Goal: Communication & Community: Answer question/provide support

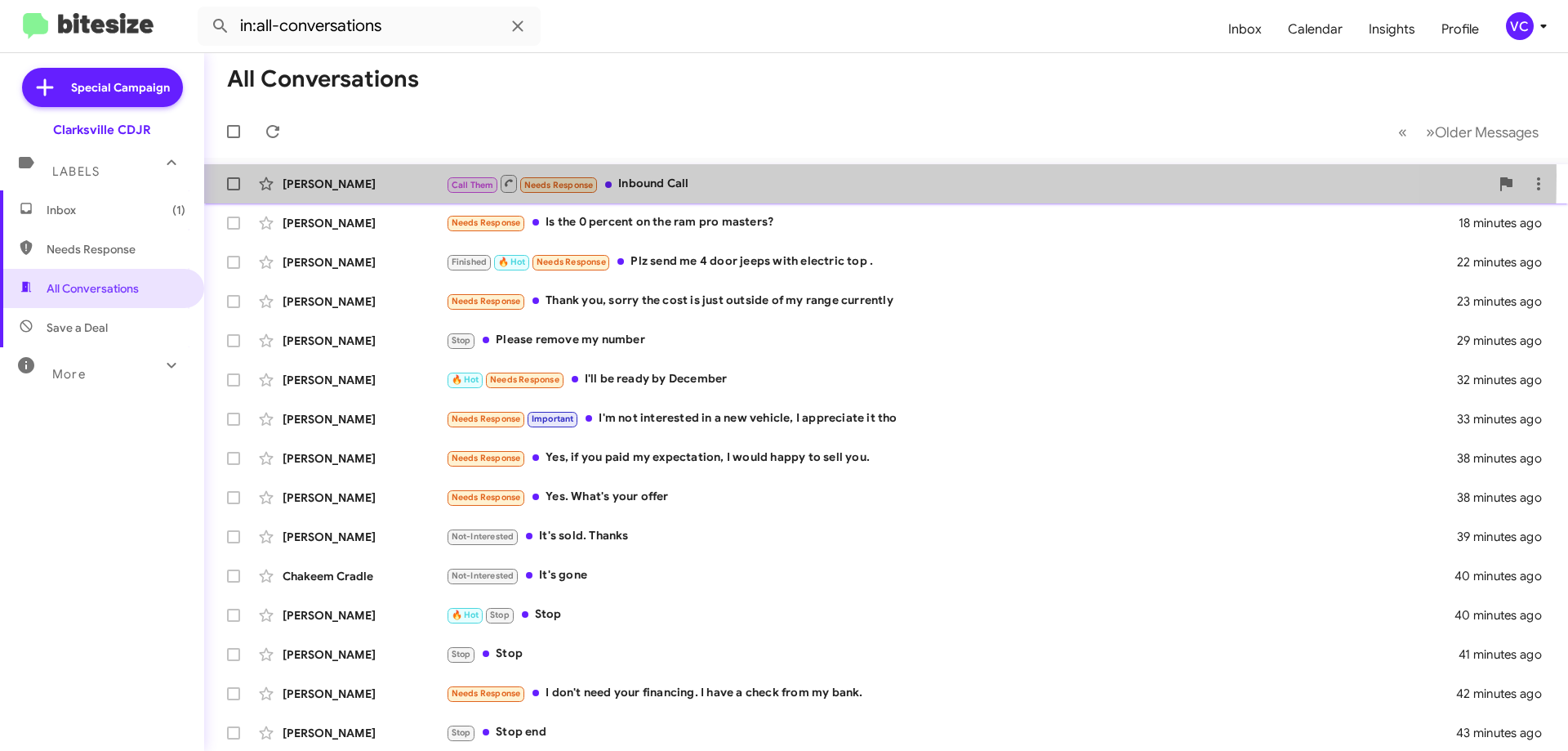
click at [657, 176] on div "Call Them Needs Response Inbound Call" at bounding box center [967, 183] width 1044 height 21
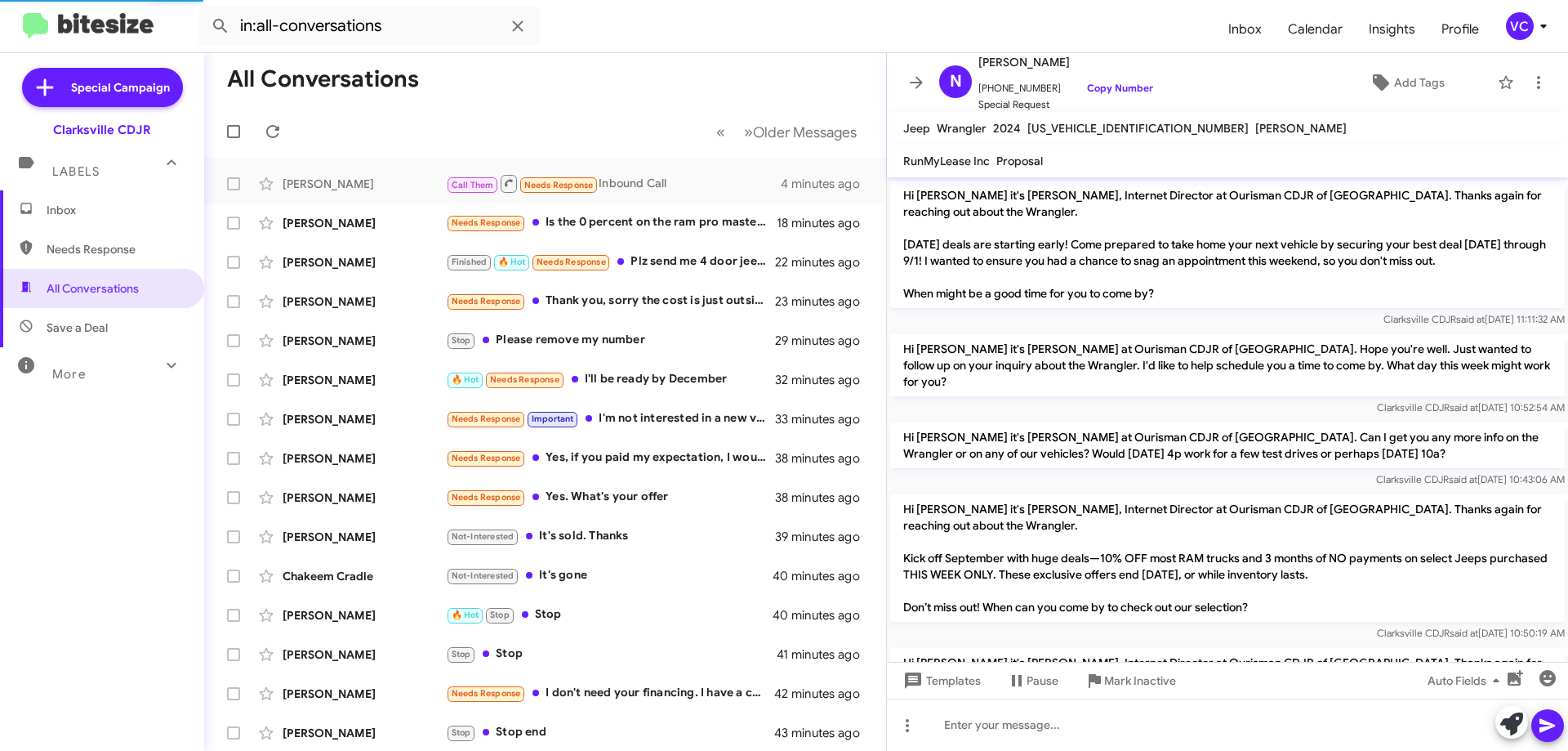
scroll to position [615, 0]
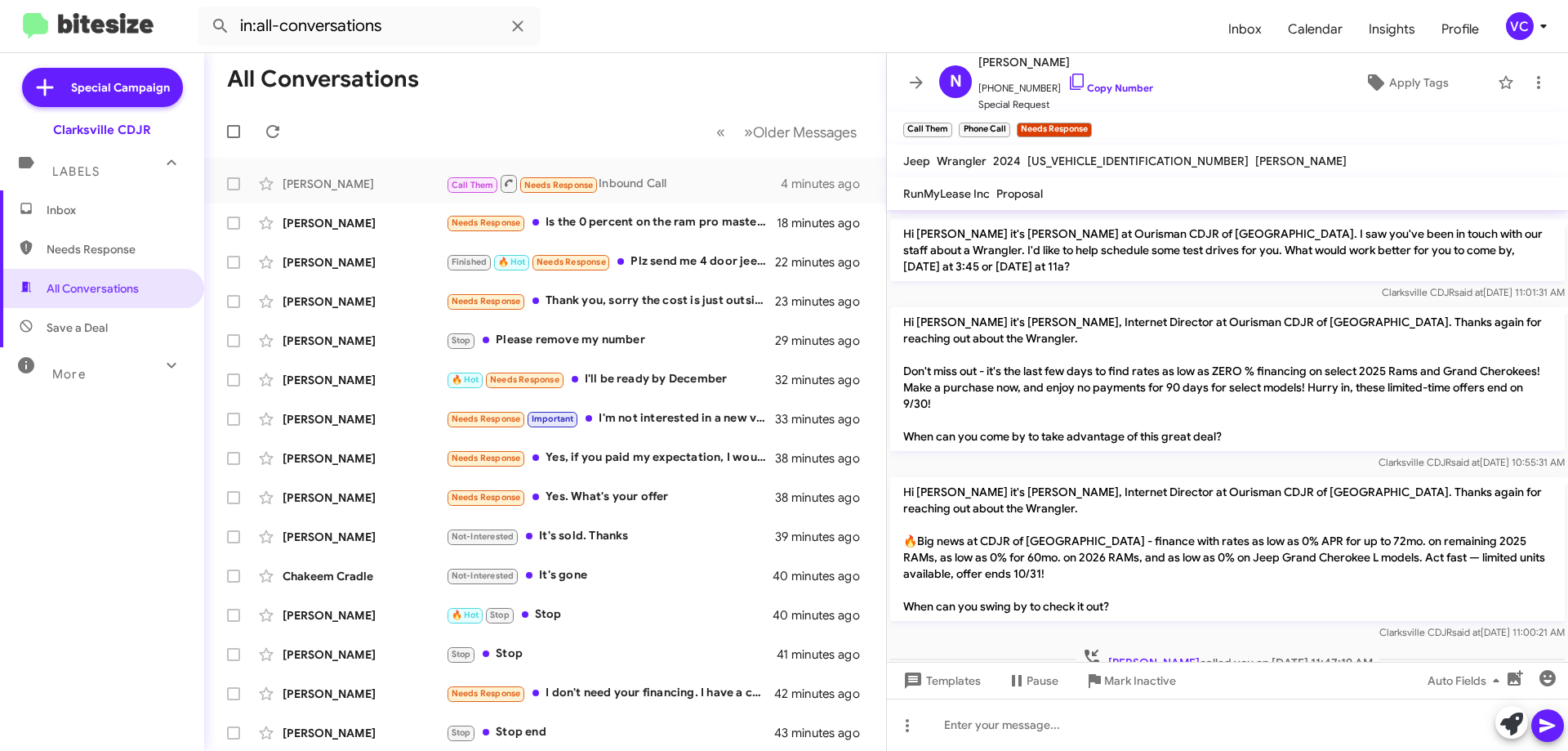
click at [587, 108] on mat-toolbar-row "« Previous » Next Older Messages" at bounding box center [545, 131] width 682 height 53
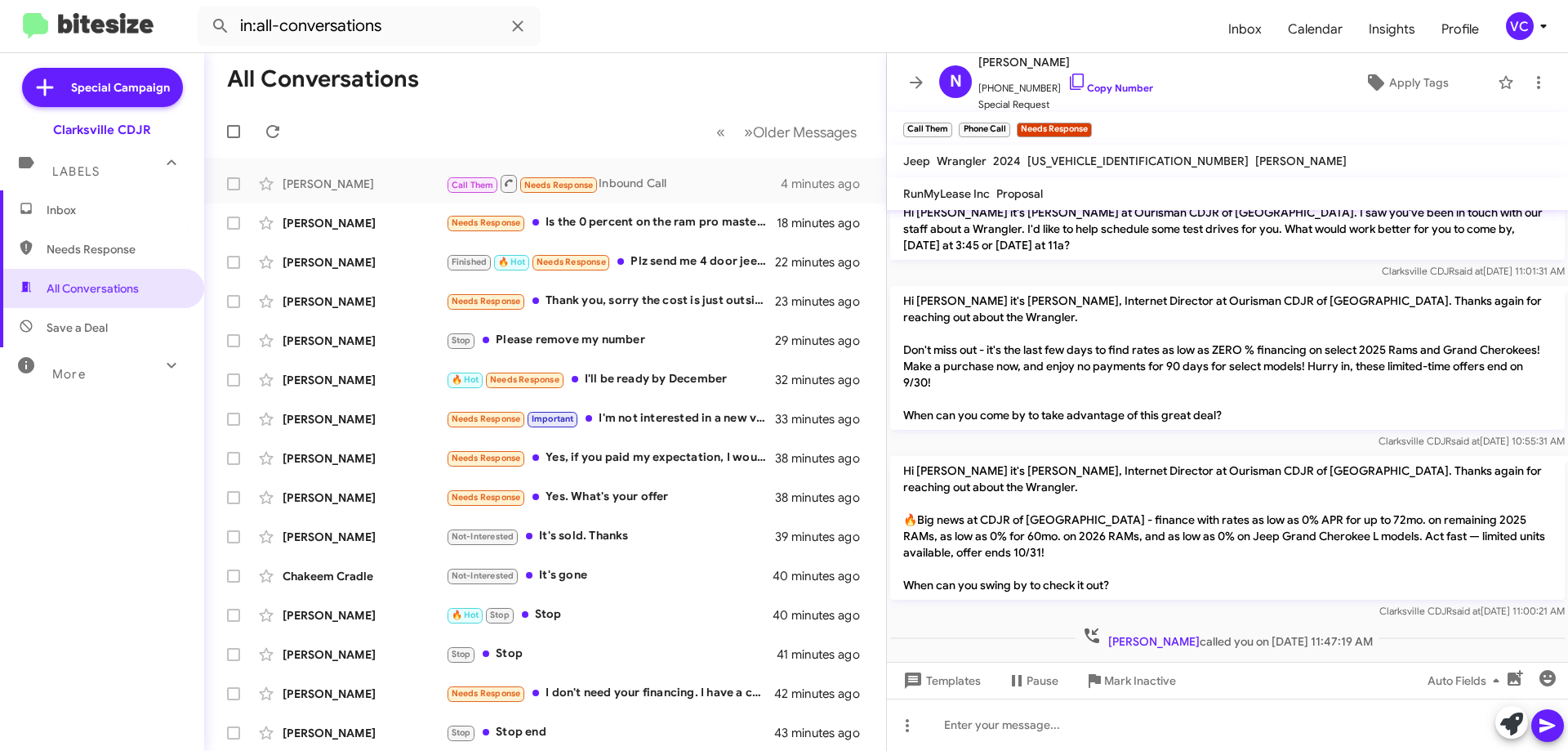
scroll to position [648, 0]
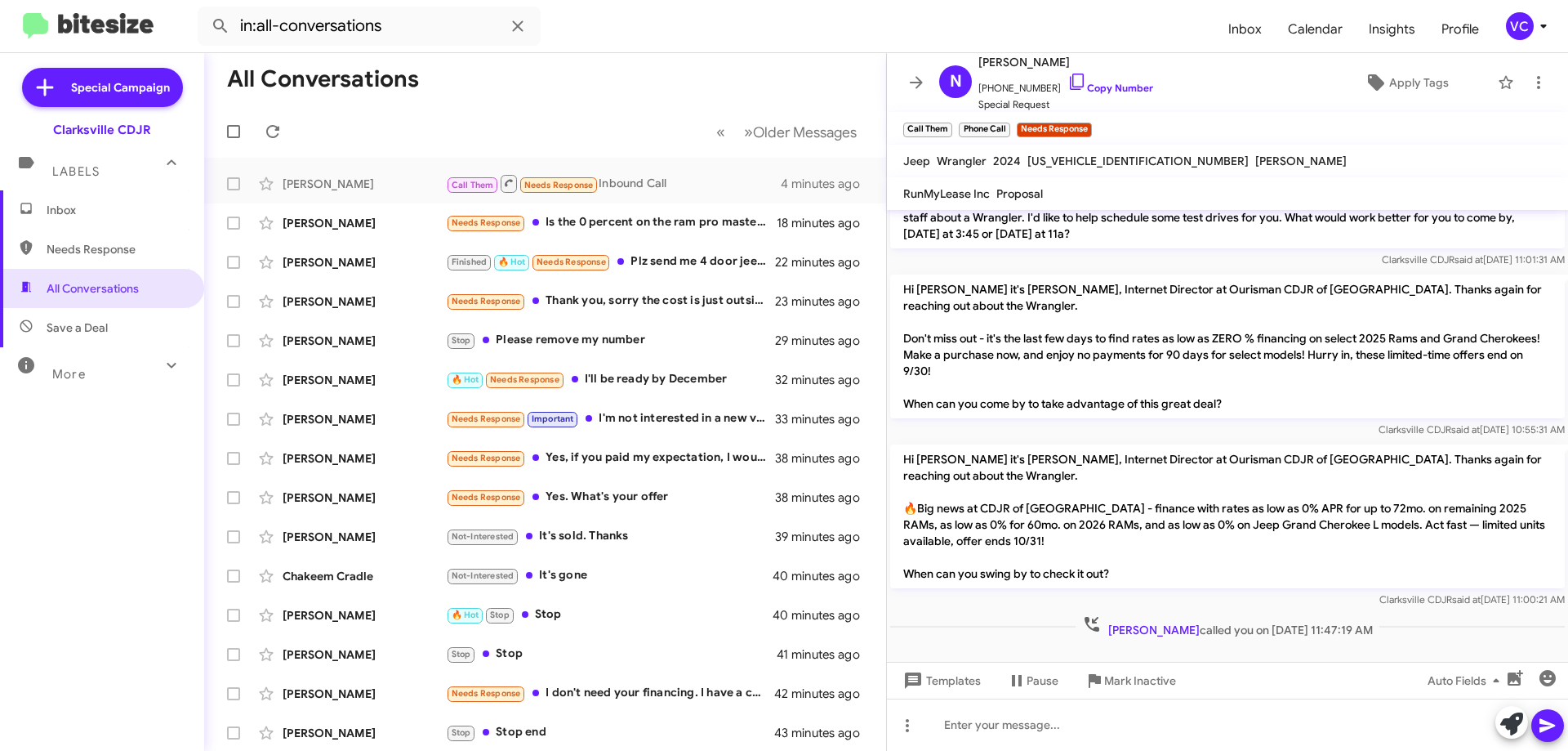
drag, startPoint x: 1371, startPoint y: 628, endPoint x: 1360, endPoint y: 499, distance: 129.5
click at [1371, 641] on div at bounding box center [1227, 659] width 681 height 37
click at [1336, 477] on p "Hi [PERSON_NAME] it's [PERSON_NAME], Internet Director at Ourisman CDJR of [GEO…" at bounding box center [1227, 516] width 675 height 144
click at [1193, 365] on p "Hi [PERSON_NAME] it's [PERSON_NAME], Internet Director at Ourisman CDJR of [GEO…" at bounding box center [1227, 346] width 675 height 144
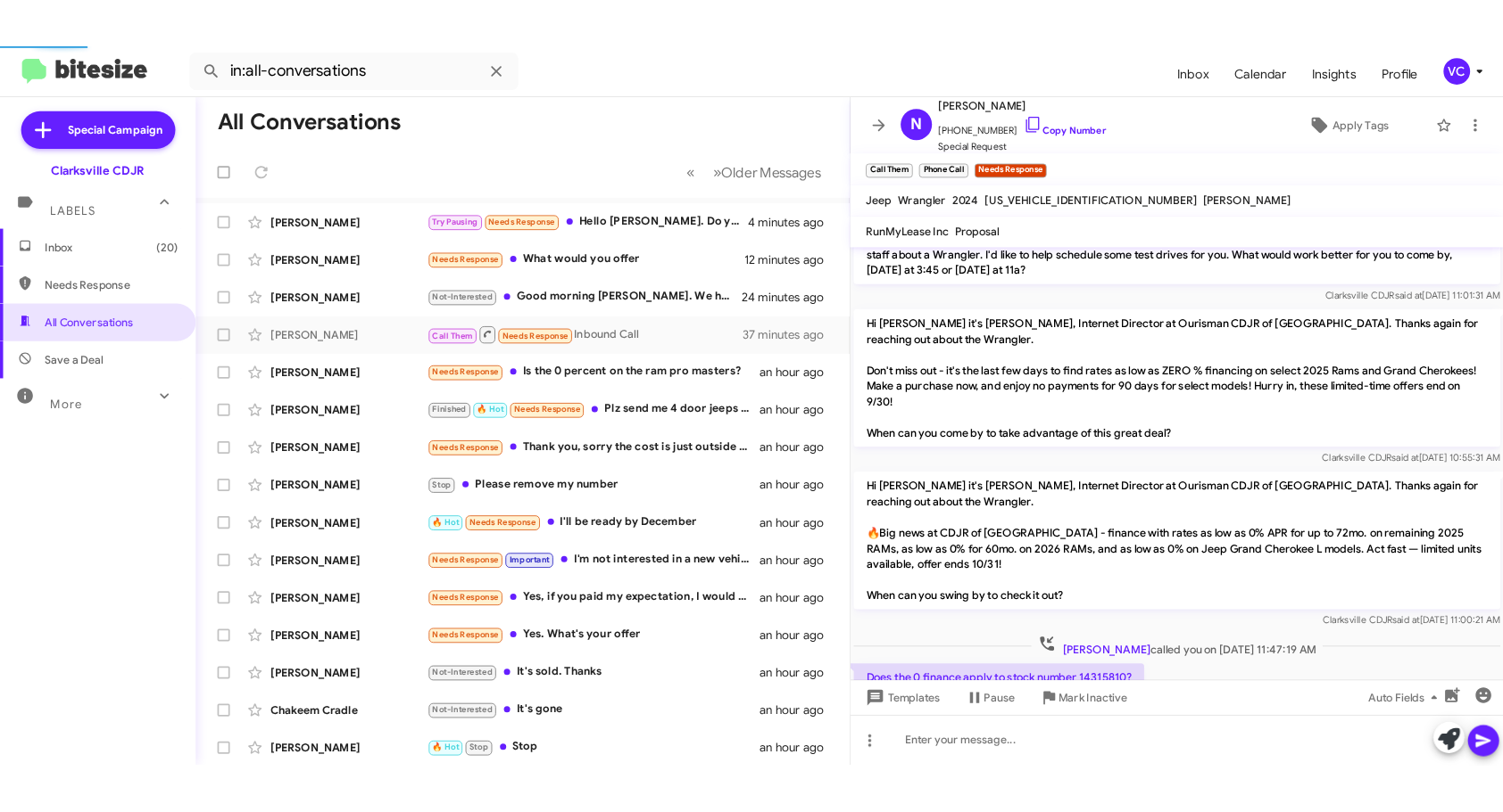
scroll to position [0, 0]
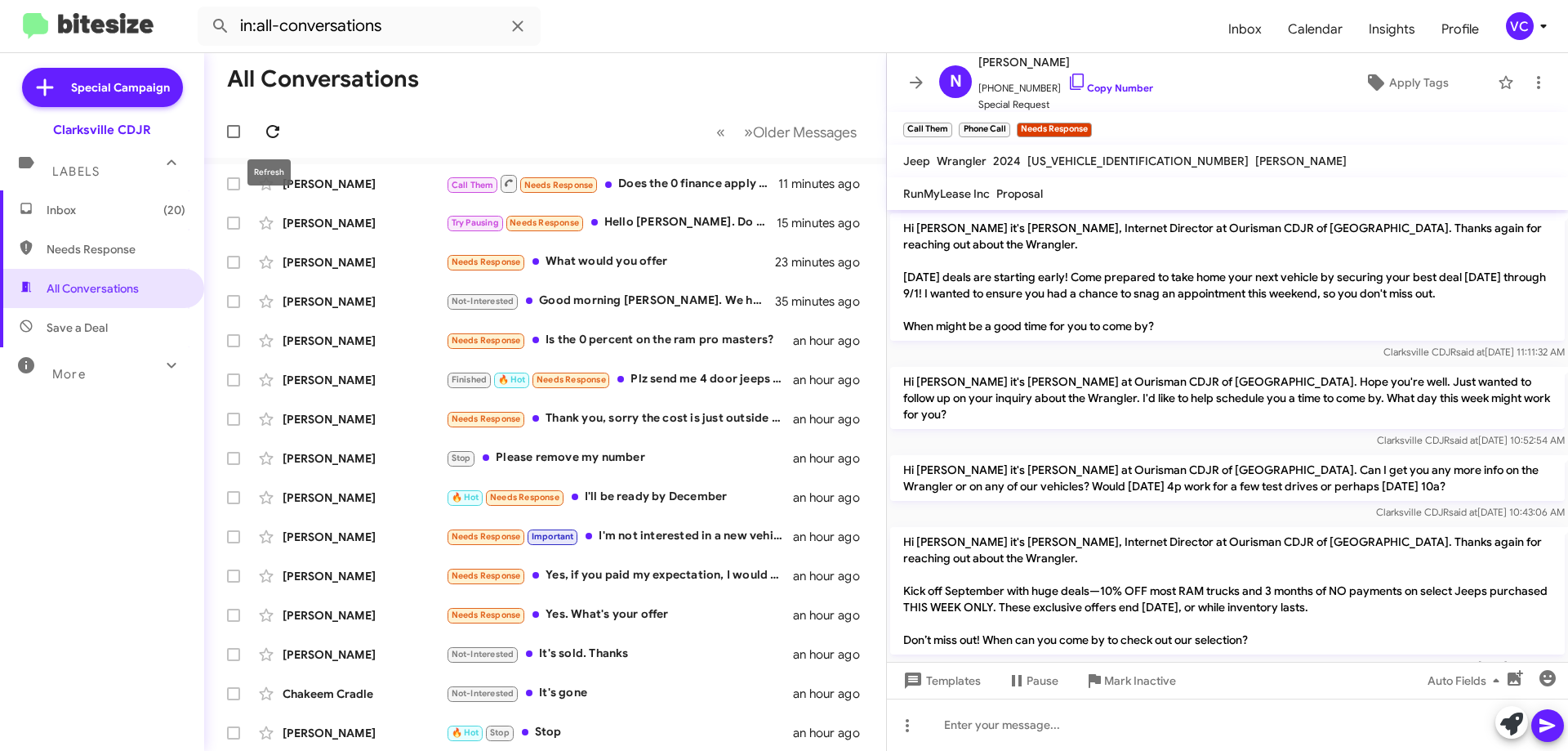
click at [278, 132] on icon at bounding box center [273, 131] width 20 height 20
click at [694, 61] on mat-toolbar-row "All Conversations" at bounding box center [545, 79] width 682 height 53
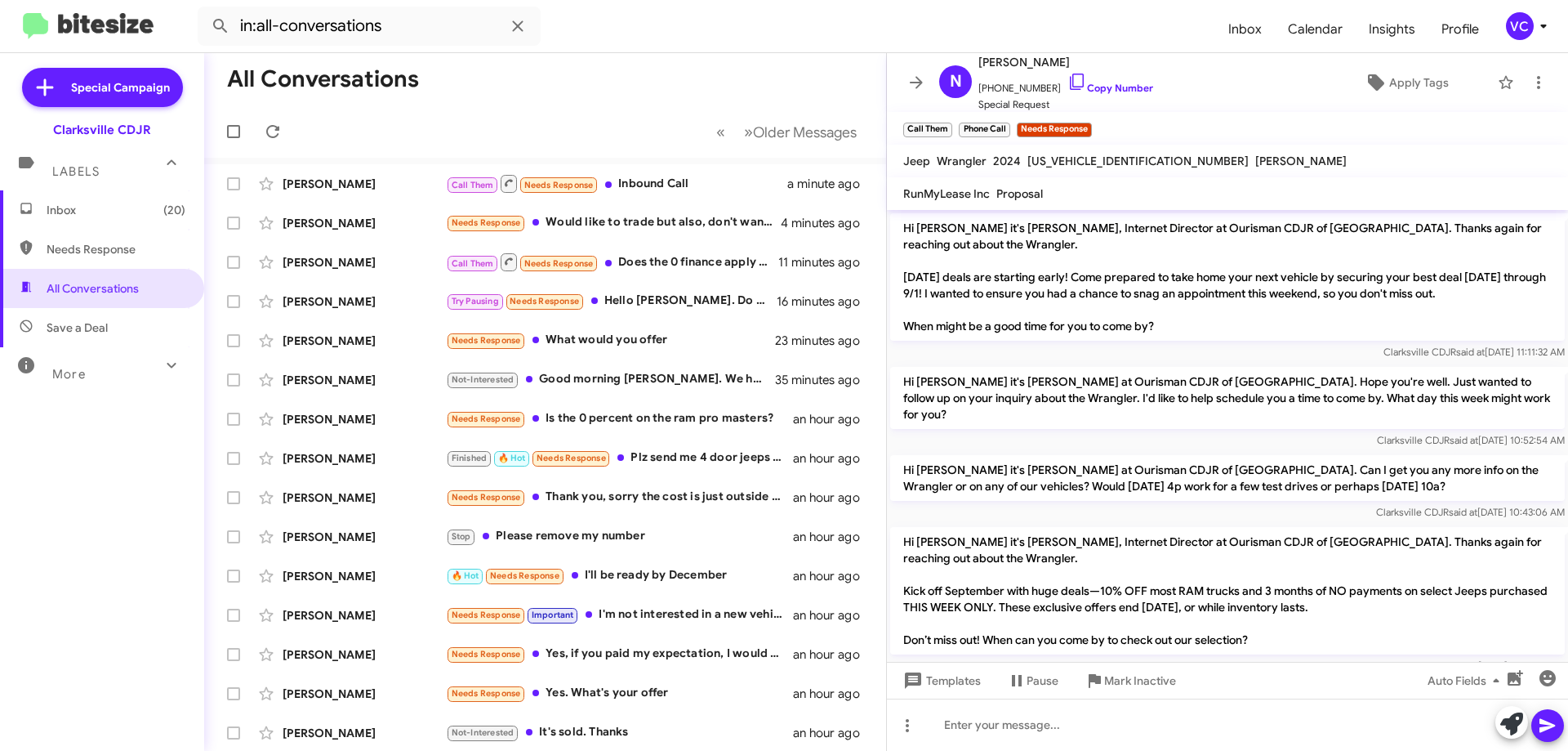
click at [497, 85] on mat-toolbar-row "All Conversations" at bounding box center [545, 79] width 682 height 53
click at [267, 129] on icon at bounding box center [273, 131] width 20 height 20
click at [646, 97] on mat-toolbar-row "All Conversations" at bounding box center [545, 79] width 682 height 53
click at [1289, 544] on p "Hi [PERSON_NAME] it's [PERSON_NAME], Internet Director at Ourisman CDJR of [GEO…" at bounding box center [1227, 590] width 675 height 128
click at [564, 106] on mat-toolbar-row "« Previous » Next Older Messages" at bounding box center [545, 131] width 682 height 53
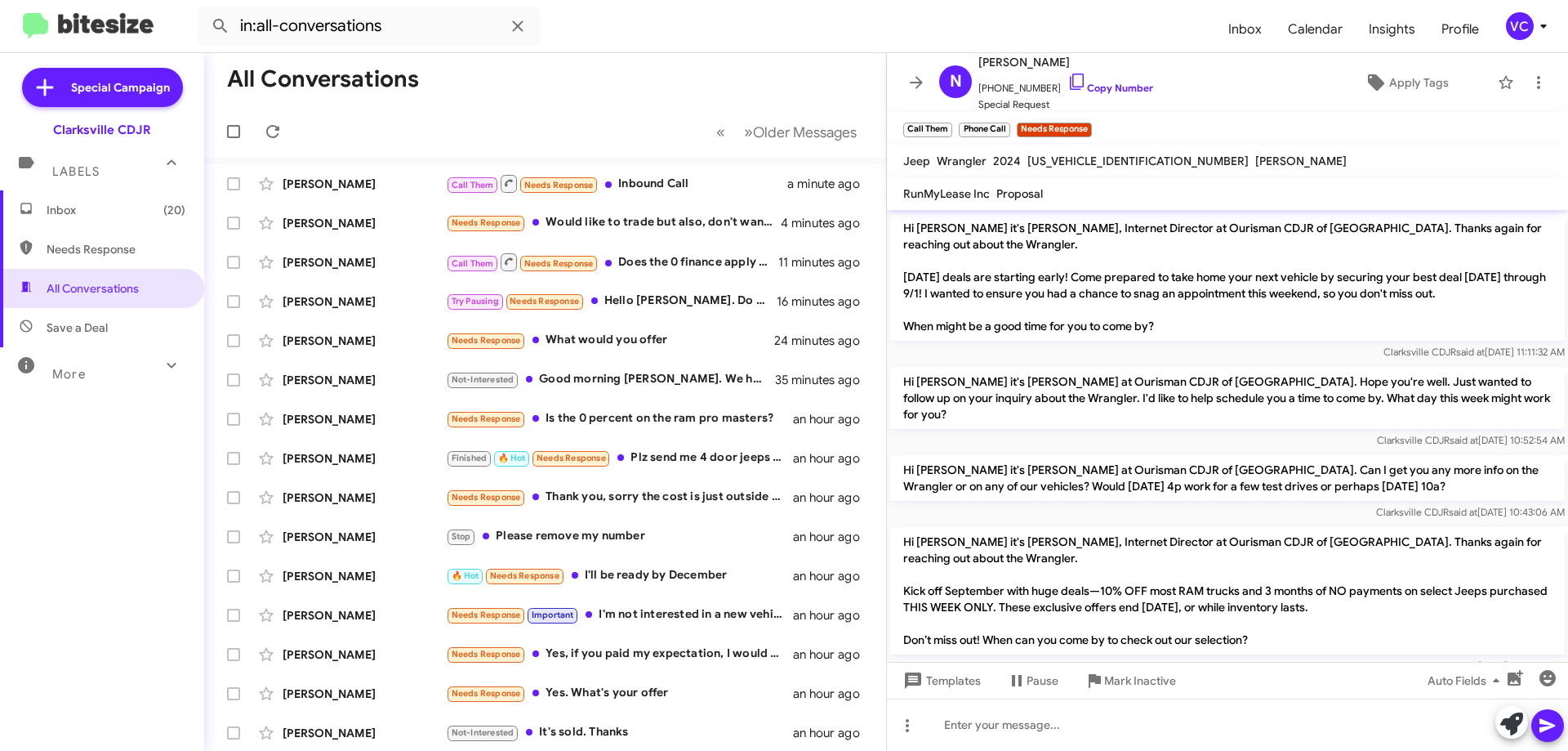
click at [530, 101] on mat-toolbar-row "All Conversations" at bounding box center [545, 79] width 682 height 53
click at [401, 183] on div "[PERSON_NAME]" at bounding box center [364, 184] width 163 height 16
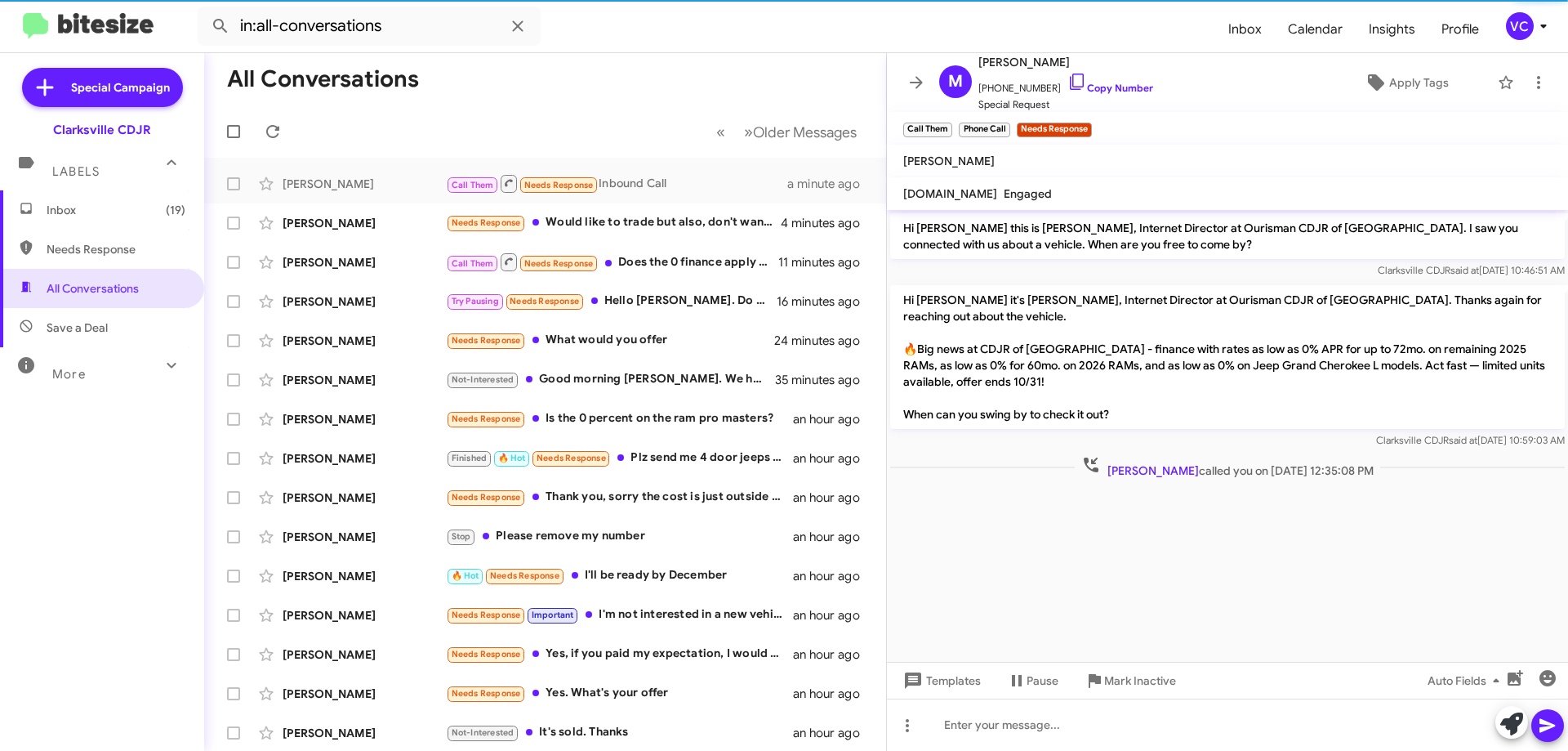
click at [1227, 598] on cdk-virtual-scroll-viewport "Hi [PERSON_NAME] this is [PERSON_NAME], Internet Director at Ourisman CDJR of […" at bounding box center [1227, 435] width 681 height 452
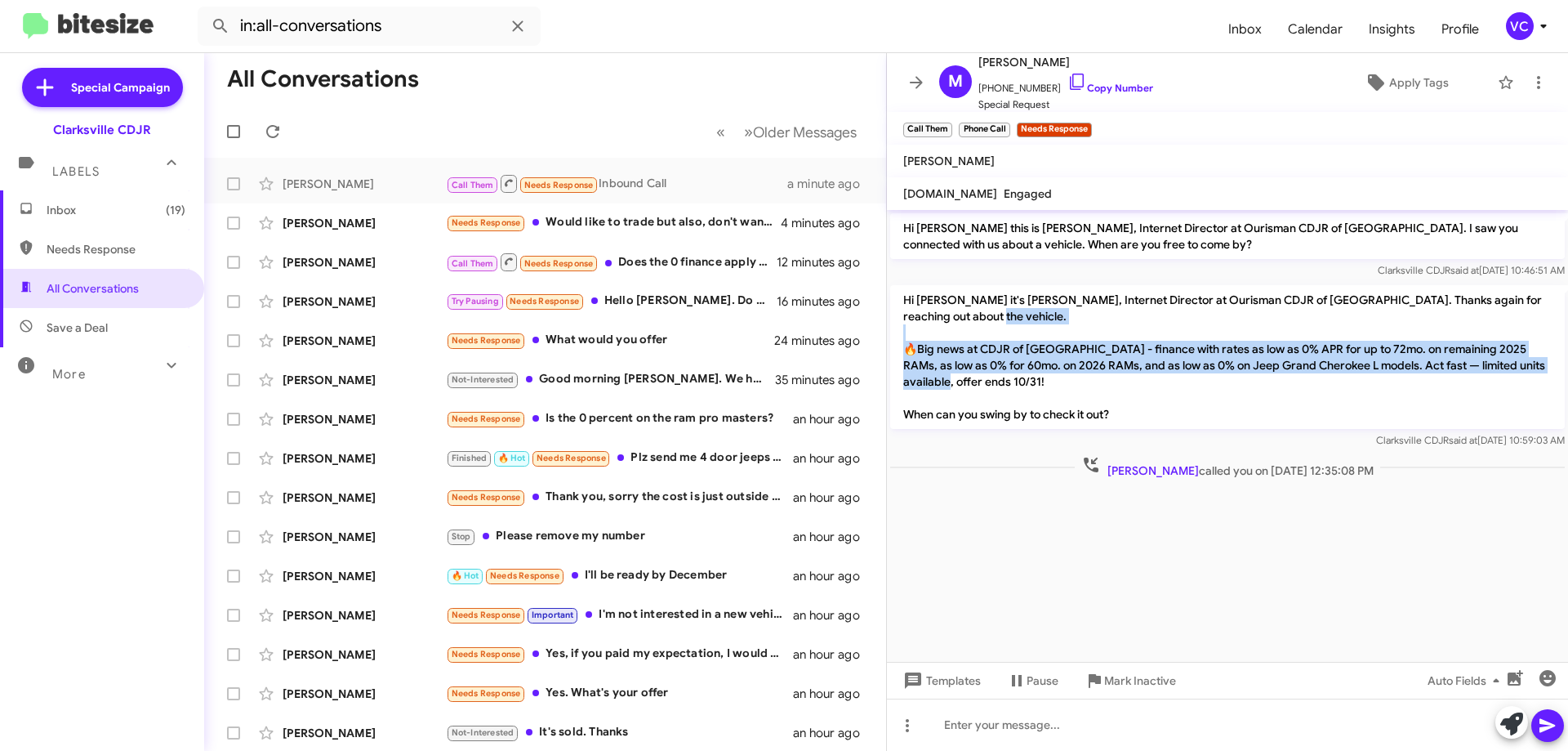
drag, startPoint x: 1148, startPoint y: 334, endPoint x: 1196, endPoint y: 385, distance: 70.0
click at [1196, 385] on p "Hi [PERSON_NAME] it's [PERSON_NAME], Internet Director at Ourisman CDJR of [GEO…" at bounding box center [1227, 357] width 675 height 144
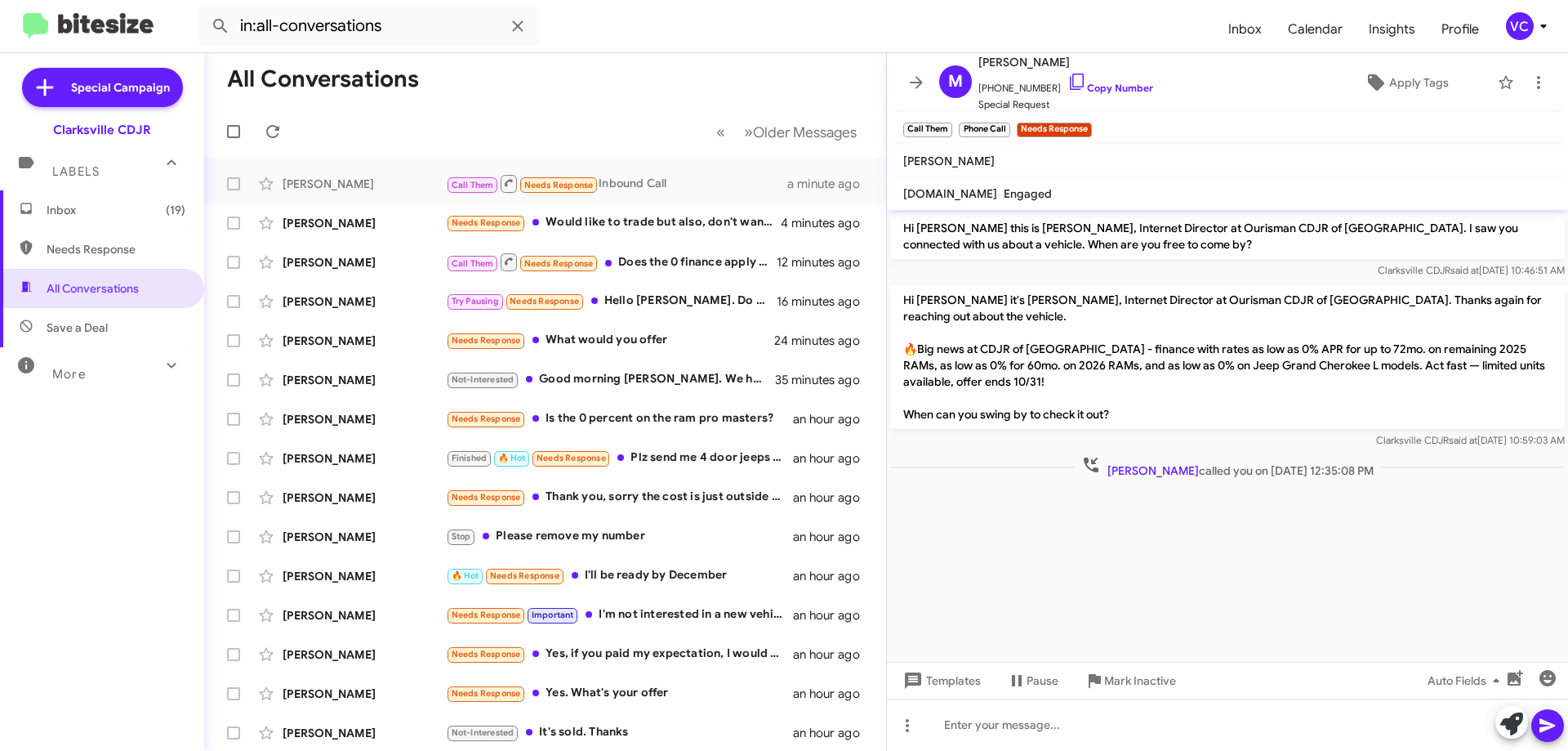
click at [1236, 393] on p "Hi [PERSON_NAME] it's [PERSON_NAME], Internet Director at Ourisman CDJR of [GEO…" at bounding box center [1227, 357] width 675 height 144
click at [1239, 152] on mat-toolbar "[PERSON_NAME]" at bounding box center [1227, 161] width 681 height 33
click at [1260, 571] on cdk-virtual-scroll-viewport "Hi [PERSON_NAME] this is [PERSON_NAME], Internet Director at Ourisman CDJR of […" at bounding box center [1227, 435] width 681 height 452
click at [1268, 591] on cdk-virtual-scroll-viewport "Hi [PERSON_NAME] this is [PERSON_NAME], Internet Director at Ourisman CDJR of […" at bounding box center [1227, 435] width 681 height 452
click at [1173, 598] on cdk-virtual-scroll-viewport "Hi [PERSON_NAME] this is [PERSON_NAME], Internet Director at Ourisman CDJR of […" at bounding box center [1227, 435] width 681 height 452
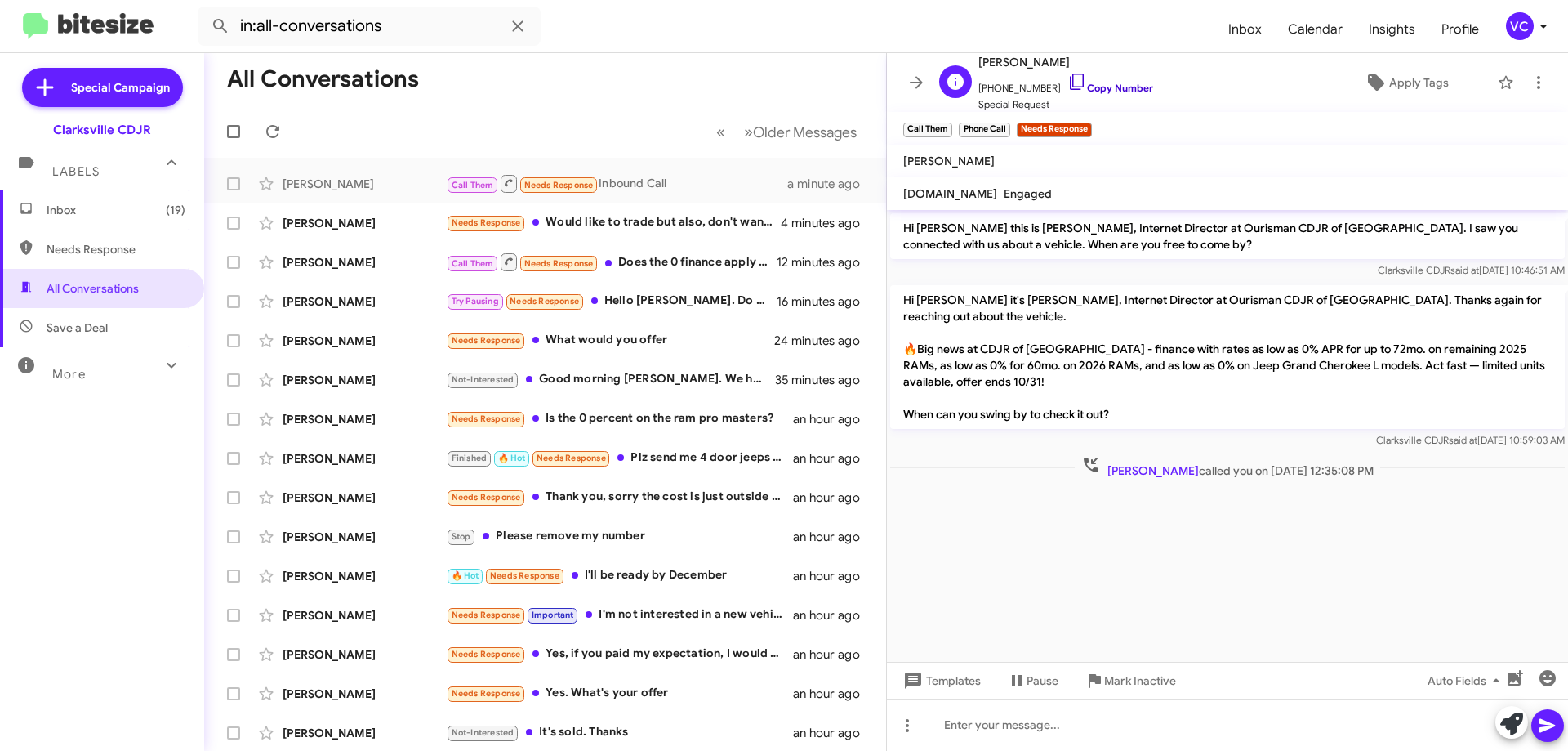
click at [1097, 82] on link "Copy Number" at bounding box center [1110, 88] width 86 height 12
drag, startPoint x: 1202, startPoint y: 556, endPoint x: 1222, endPoint y: 540, distance: 25.6
click at [1210, 562] on cdk-virtual-scroll-viewport "Hi [PERSON_NAME] this is [PERSON_NAME], Internet Director at Ourisman CDJR of […" at bounding box center [1227, 435] width 681 height 452
click at [1213, 306] on p "Hi [PERSON_NAME] it's [PERSON_NAME], Internet Director at Ourisman CDJR of [GEO…" at bounding box center [1227, 357] width 675 height 144
click at [1249, 608] on cdk-virtual-scroll-viewport "Hi [PERSON_NAME] this is [PERSON_NAME], Internet Director at Ourisman CDJR of […" at bounding box center [1227, 435] width 681 height 452
